Goal: Task Accomplishment & Management: Manage account settings

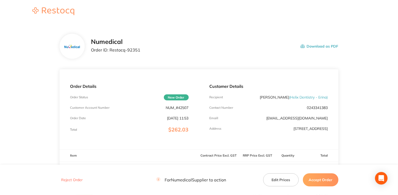
click at [312, 180] on button "Accept Order" at bounding box center [321, 179] width 36 height 13
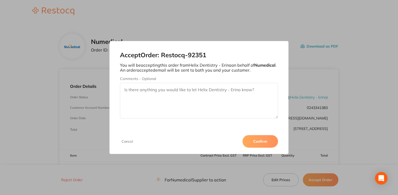
click at [258, 140] on button "Confirm" at bounding box center [260, 141] width 36 height 13
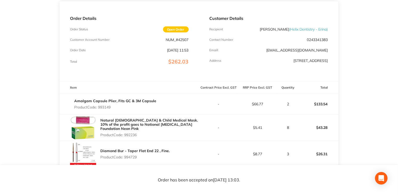
scroll to position [54, 0]
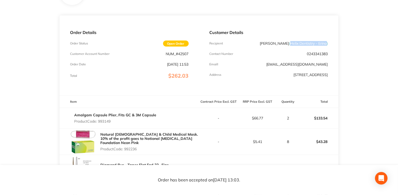
drag, startPoint x: 289, startPoint y: 44, endPoint x: 326, endPoint y: 45, distance: 36.3
click at [326, 45] on span "( Helix Dentistry - Erina )" at bounding box center [308, 43] width 39 height 5
drag, startPoint x: 326, startPoint y: 45, endPoint x: 317, endPoint y: 45, distance: 8.4
copy span "Helix Dentistry - Erina"
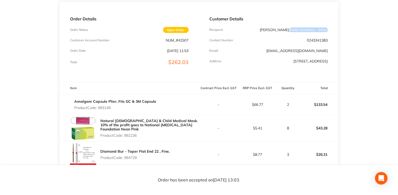
scroll to position [0, 0]
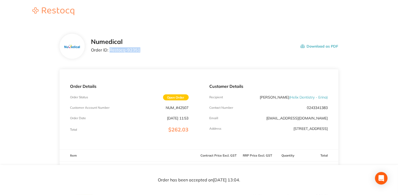
drag, startPoint x: 110, startPoint y: 50, endPoint x: 148, endPoint y: 51, distance: 37.9
click at [148, 51] on div "Numedical Order ID: Restocq- 92351 Download as PDF" at bounding box center [214, 46] width 247 height 16
drag, startPoint x: 148, startPoint y: 51, endPoint x: 126, endPoint y: 51, distance: 21.2
copy p "Restocq- 92351"
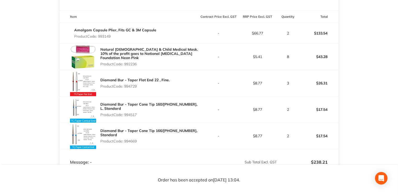
scroll to position [142, 0]
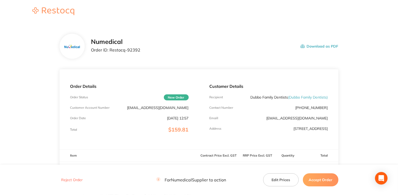
click at [310, 178] on button "Accept Order" at bounding box center [321, 179] width 36 height 13
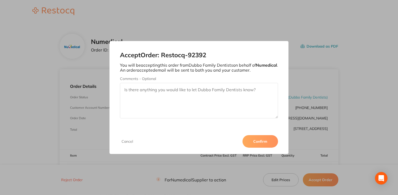
click at [266, 141] on button "Confirm" at bounding box center [260, 141] width 36 height 13
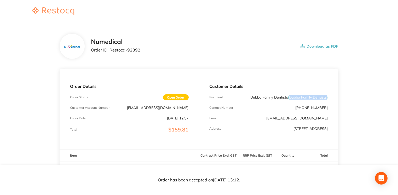
drag, startPoint x: 304, startPoint y: 98, endPoint x: 327, endPoint y: 102, distance: 23.3
click at [327, 100] on span "( Dubbo Family Dentists )" at bounding box center [308, 97] width 40 height 5
drag, startPoint x: 327, startPoint y: 102, endPoint x: 321, endPoint y: 101, distance: 6.1
copy span "Dubbo Family Dentists"
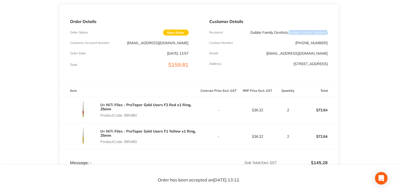
scroll to position [64, 0]
drag, startPoint x: 264, startPoint y: 33, endPoint x: 302, endPoint y: 34, distance: 37.4
click at [302, 34] on p "Dubbo Family Dentists ( Dubbo Family Dentists )" at bounding box center [289, 33] width 77 height 4
drag, startPoint x: 302, startPoint y: 34, endPoint x: 297, endPoint y: 34, distance: 4.8
copy p "Dubbo Family Dentists"
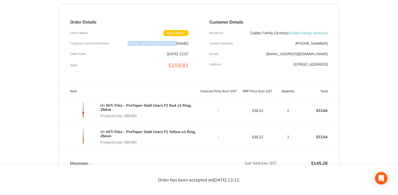
drag, startPoint x: 143, startPoint y: 43, endPoint x: 188, endPoint y: 42, distance: 44.7
click at [188, 42] on p "dubbo@experteeth.com.au" at bounding box center [157, 43] width 61 height 4
drag, startPoint x: 188, startPoint y: 42, endPoint x: 183, endPoint y: 45, distance: 5.4
copy p "dubbo@experteeth.com.au"
drag, startPoint x: 305, startPoint y: 34, endPoint x: 327, endPoint y: 35, distance: 22.2
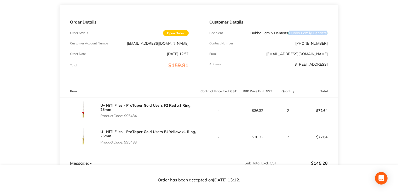
click at [327, 35] on span "( Dubbo Family Dentists )" at bounding box center [308, 33] width 40 height 5
drag, startPoint x: 327, startPoint y: 35, endPoint x: 316, endPoint y: 36, distance: 11.3
copy span "Dubbo Family Dentists"
drag, startPoint x: 253, startPoint y: 68, endPoint x: 334, endPoint y: 72, distance: 81.4
click at [334, 72] on div "Customer Details Recipient Dubbo Family Dentists ( Dubbo Family Dentists ) Cont…" at bounding box center [268, 45] width 139 height 80
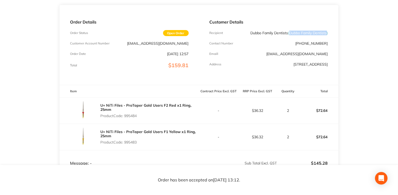
drag, startPoint x: 334, startPoint y: 72, endPoint x: 317, endPoint y: 72, distance: 17.8
copy p "Level 1/282 Macquarie Street, Dubbo NSW 2830"
drag, startPoint x: 305, startPoint y: 33, endPoint x: 326, endPoint y: 37, distance: 21.2
click at [326, 35] on span "( Dubbo Family Dentists )" at bounding box center [308, 33] width 40 height 5
copy span "Dubbo Family Dentists"
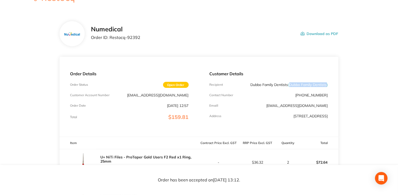
scroll to position [11, 0]
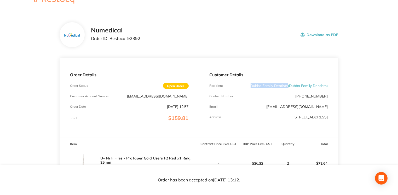
drag, startPoint x: 263, startPoint y: 86, endPoint x: 302, endPoint y: 86, distance: 39.2
click at [302, 86] on p "Dubbo Family Dentists ( Dubbo Family Dentists )" at bounding box center [289, 86] width 77 height 4
drag, startPoint x: 302, startPoint y: 86, endPoint x: 283, endPoint y: 86, distance: 18.8
copy p "Dubbo Family Dentists"
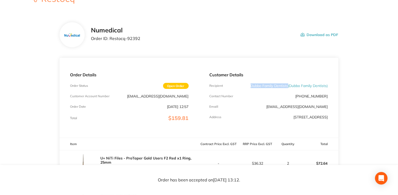
click at [327, 35] on button "Download as PDF" at bounding box center [319, 35] width 38 height 16
drag, startPoint x: 143, startPoint y: 98, endPoint x: 188, endPoint y: 97, distance: 44.9
click at [188, 97] on div "Customer Account Number dubbo@experteeth.com.au" at bounding box center [129, 96] width 118 height 4
drag, startPoint x: 188, startPoint y: 97, endPoint x: 183, endPoint y: 97, distance: 4.7
copy p "dubbo@experteeth.com.au"
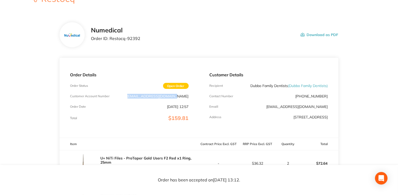
drag, startPoint x: 255, startPoint y: 121, endPoint x: 327, endPoint y: 125, distance: 72.5
click at [327, 119] on p "Level 1/282 Macquarie Street, Dubbo NSW 2830" at bounding box center [311, 117] width 34 height 4
drag, startPoint x: 327, startPoint y: 125, endPoint x: 323, endPoint y: 125, distance: 3.9
copy p "Level 1/282 Macquarie Street, Dubbo NSW 2830"
drag, startPoint x: 300, startPoint y: 101, endPoint x: 330, endPoint y: 102, distance: 30.3
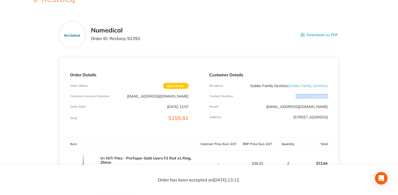
click at [330, 102] on div "Customer Details Recipient Dubbo Family Dentists ( Dubbo Family Dentists ) Cont…" at bounding box center [268, 98] width 139 height 80
drag, startPoint x: 330, startPoint y: 102, endPoint x: 324, endPoint y: 101, distance: 6.0
